Goal: Information Seeking & Learning: Learn about a topic

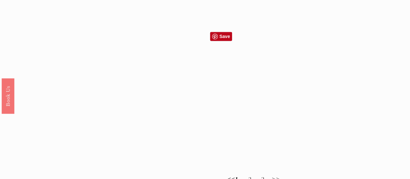
scroll to position [292, 0]
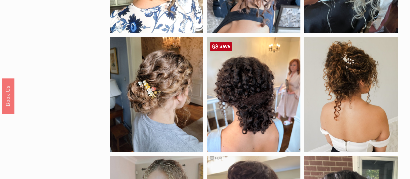
click at [260, 99] on div at bounding box center [254, 94] width 94 height 115
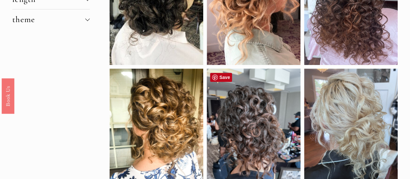
scroll to position [32, 0]
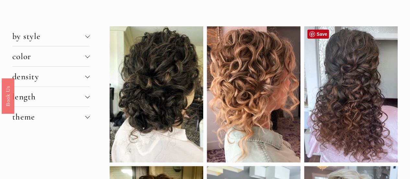
drag, startPoint x: 343, startPoint y: 84, endPoint x: 347, endPoint y: 86, distance: 4.0
click at [347, 86] on div at bounding box center [351, 94] width 94 height 136
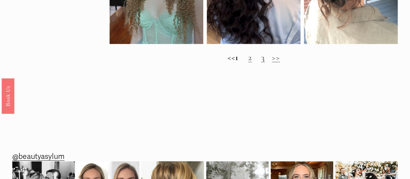
scroll to position [552, 0]
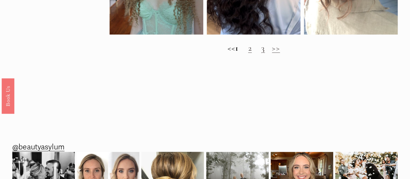
click at [275, 52] on h2 "<< 1 2 3 >>" at bounding box center [254, 48] width 288 height 10
click at [252, 53] on link "2" at bounding box center [250, 48] width 4 height 10
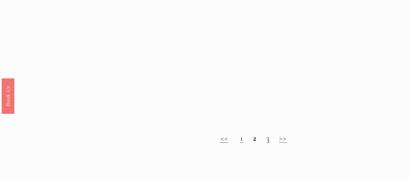
scroll to position [357, 0]
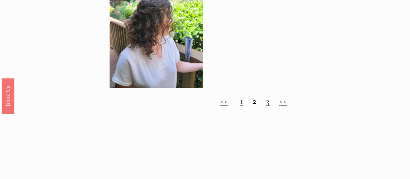
click at [267, 106] on link "3" at bounding box center [268, 101] width 4 height 10
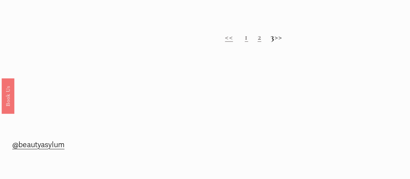
scroll to position [422, 0]
